Goal: Task Accomplishment & Management: Manage account settings

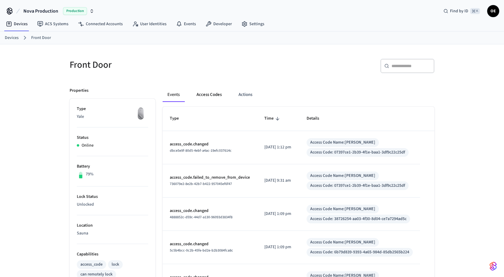
click at [205, 91] on button "Access Codes" at bounding box center [209, 95] width 35 height 14
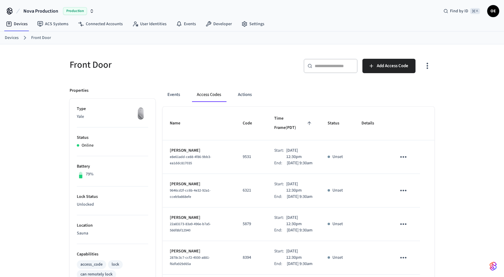
click at [419, 62] on div "​ ​ Add Access Code" at bounding box center [344, 68] width 179 height 19
click at [422, 62] on button "button" at bounding box center [427, 66] width 14 height 24
click at [421, 92] on li "Show unmanaged access codes on device" at bounding box center [389, 90] width 84 height 16
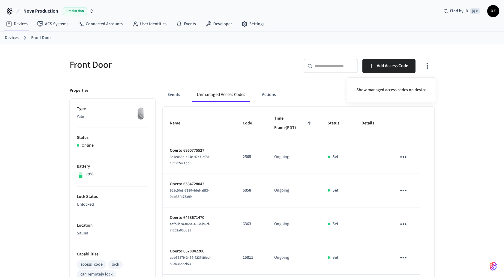
click at [448, 168] on div at bounding box center [252, 138] width 504 height 277
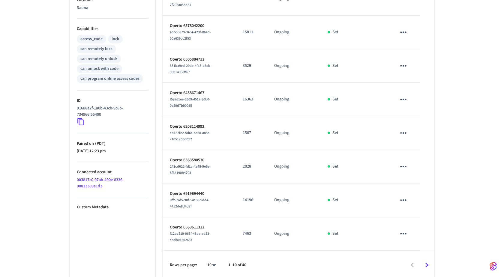
click at [191, 124] on p "Operto 6208114992" at bounding box center [199, 127] width 58 height 6
copy p "Operto 6208114992"
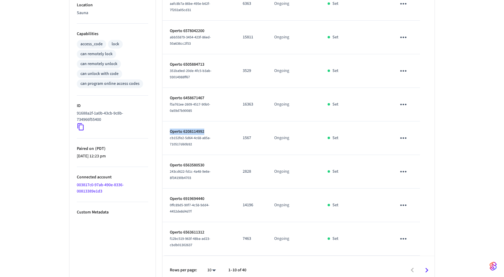
scroll to position [0, 0]
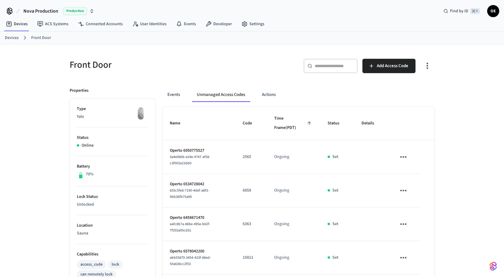
click at [84, 65] on h5 "Front Door" at bounding box center [159, 65] width 179 height 12
copy div "Front Door"
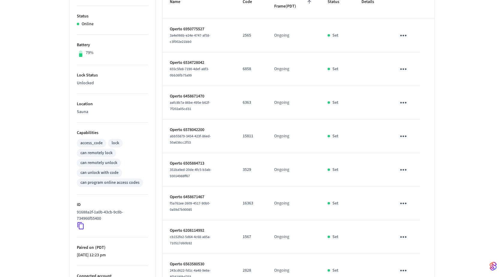
scroll to position [133, 0]
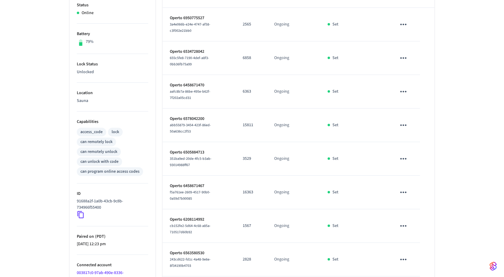
click at [82, 104] on li "Location Sauna" at bounding box center [112, 97] width 71 height 29
click at [82, 101] on p "Sauna" at bounding box center [112, 101] width 71 height 6
copy p "Sauna"
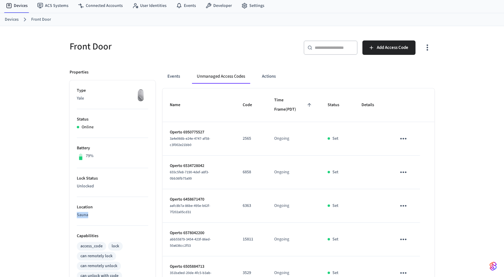
scroll to position [21, 0]
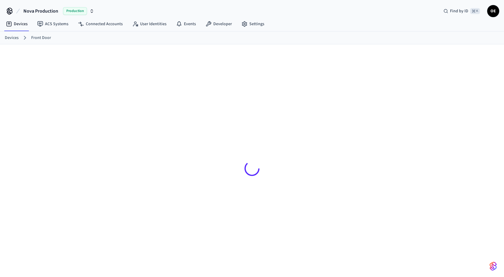
scroll to position [9, 0]
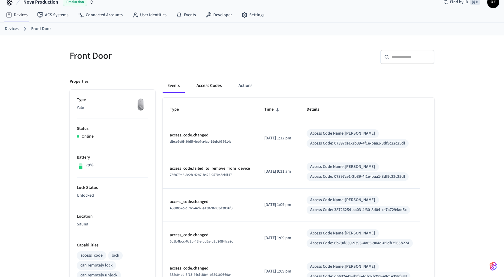
click at [198, 90] on button "Access Codes" at bounding box center [209, 86] width 35 height 14
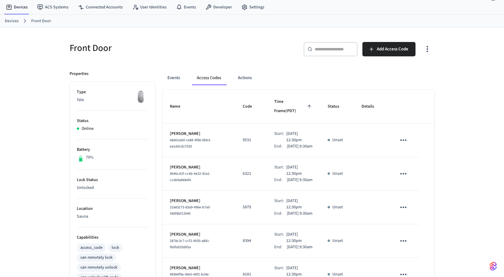
scroll to position [1, 0]
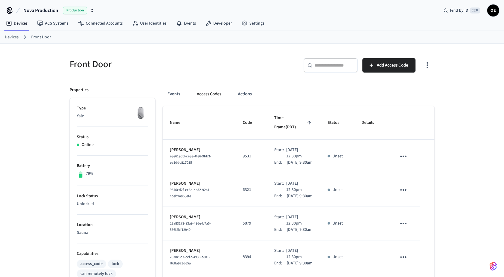
click at [431, 64] on icon "button" at bounding box center [426, 65] width 9 height 9
click at [415, 91] on li "Show unmanaged access codes on device" at bounding box center [389, 90] width 84 height 16
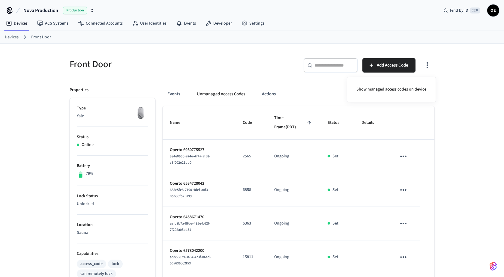
click at [428, 140] on div at bounding box center [252, 138] width 504 height 277
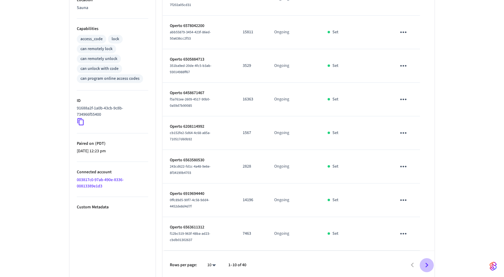
click at [424, 265] on icon "Go to next page" at bounding box center [426, 265] width 9 height 9
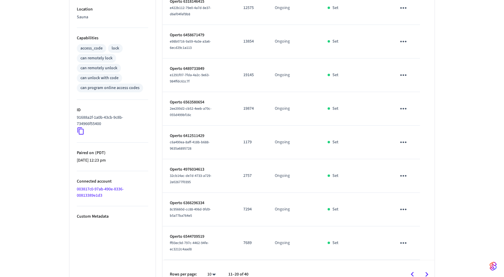
click at [424, 270] on icon "Go to next page" at bounding box center [426, 274] width 9 height 9
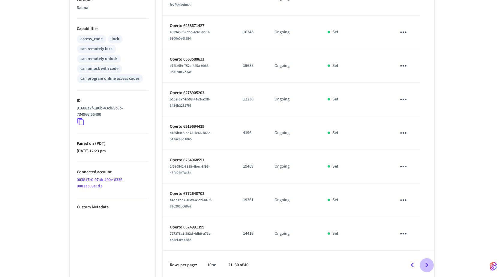
click at [424, 265] on icon "Go to next page" at bounding box center [426, 265] width 9 height 9
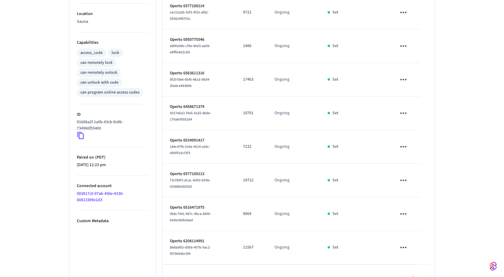
click at [424, 272] on div at bounding box center [343, 279] width 179 height 14
